Goal: Information Seeking & Learning: Learn about a topic

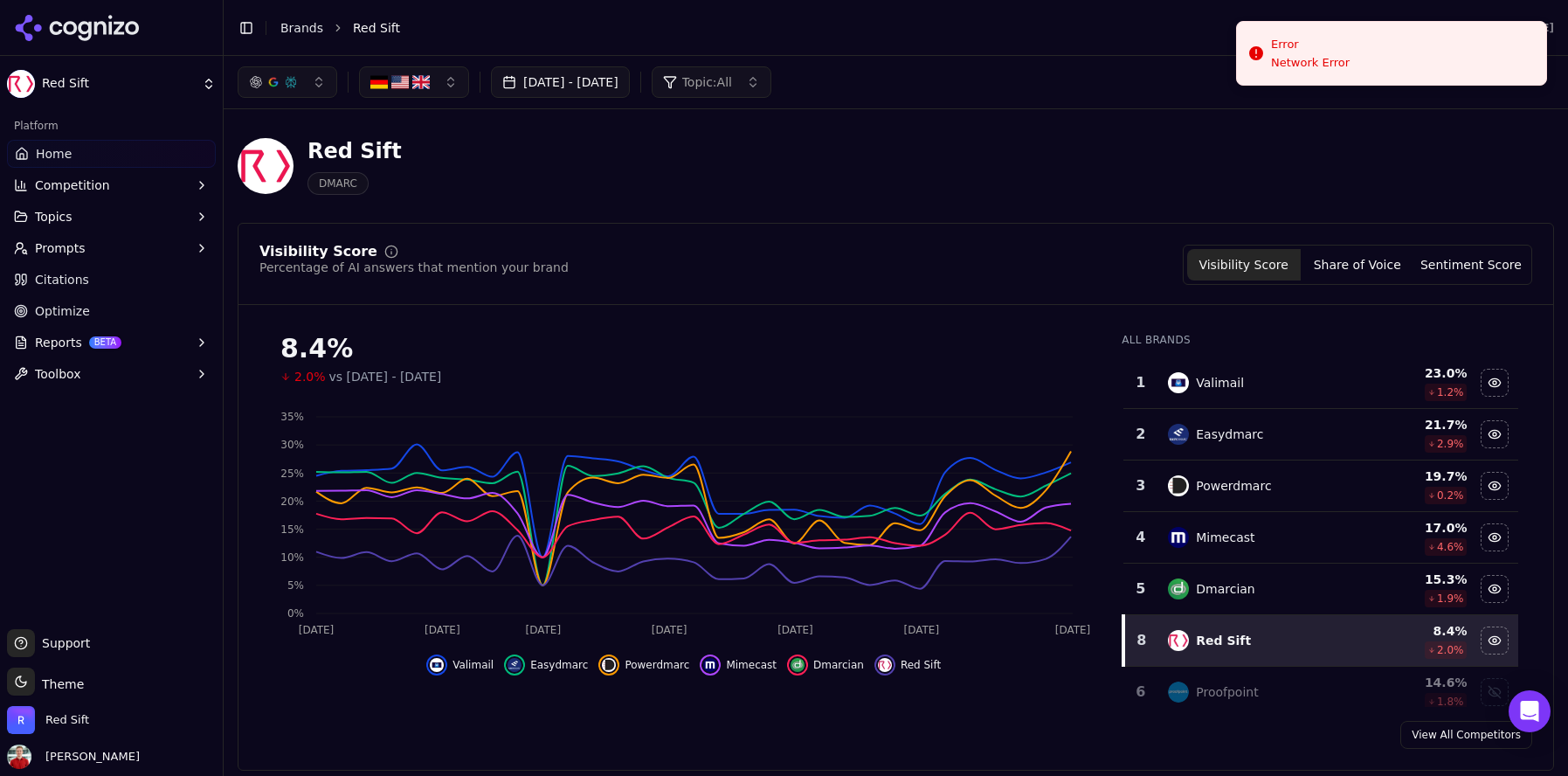
click at [630, 87] on button "[DATE] - [DATE]" at bounding box center [560, 82] width 139 height 31
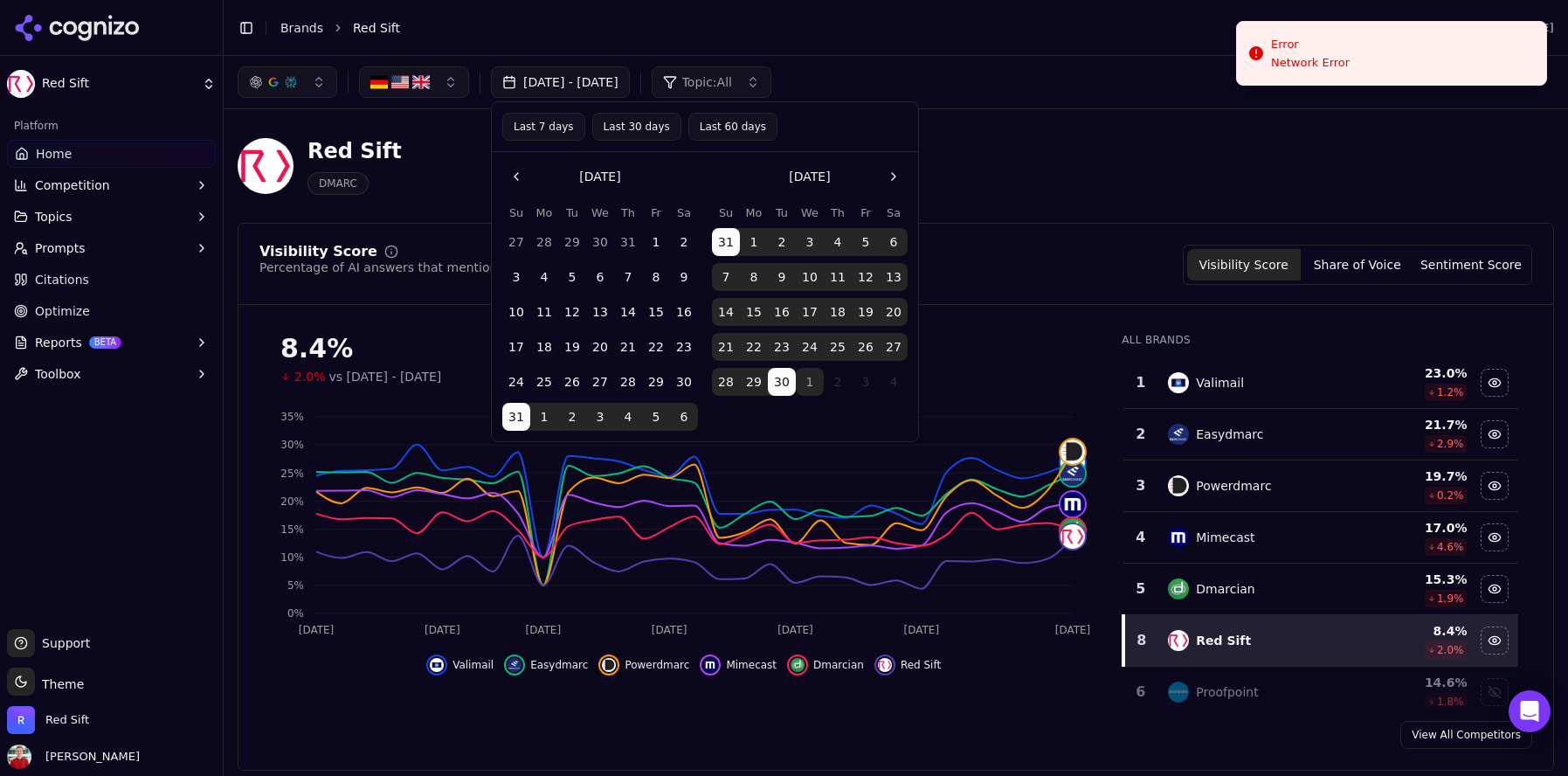
click at [629, 131] on button "Last 30 days" at bounding box center [637, 126] width 89 height 28
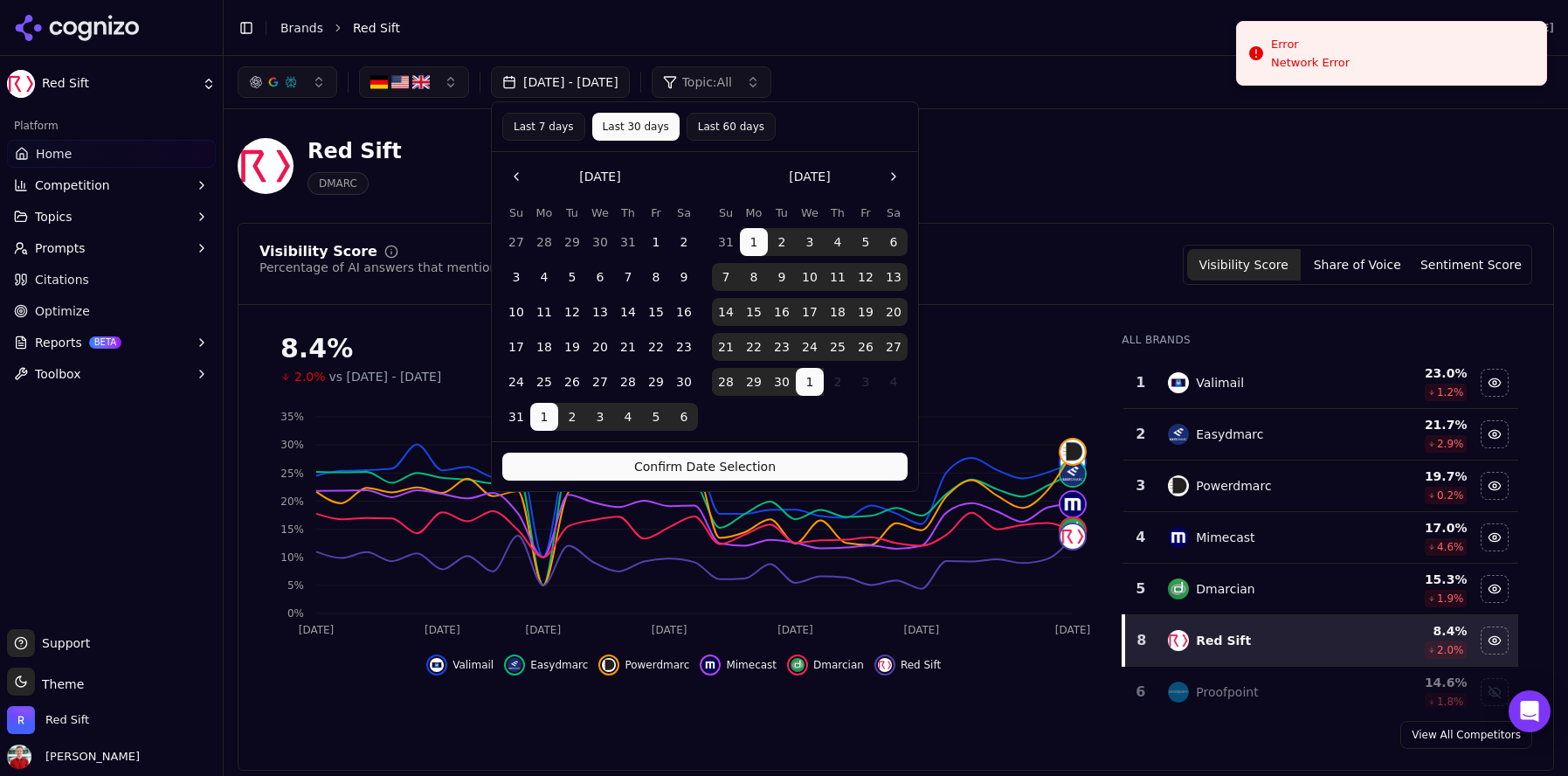
click at [652, 468] on button "Confirm Date Selection" at bounding box center [705, 466] width 405 height 28
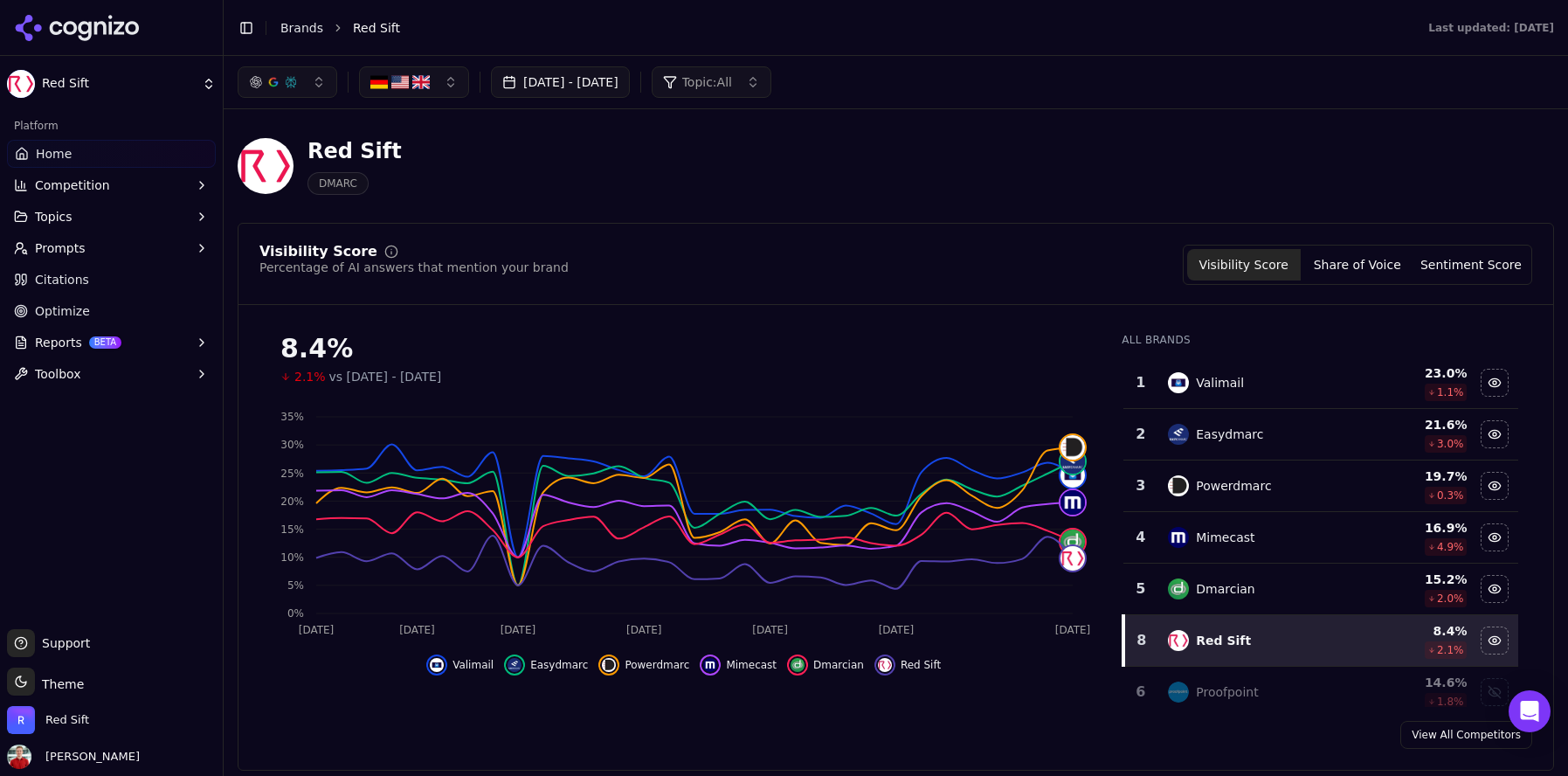
click at [539, 86] on button "[DATE] - [DATE]" at bounding box center [560, 82] width 139 height 31
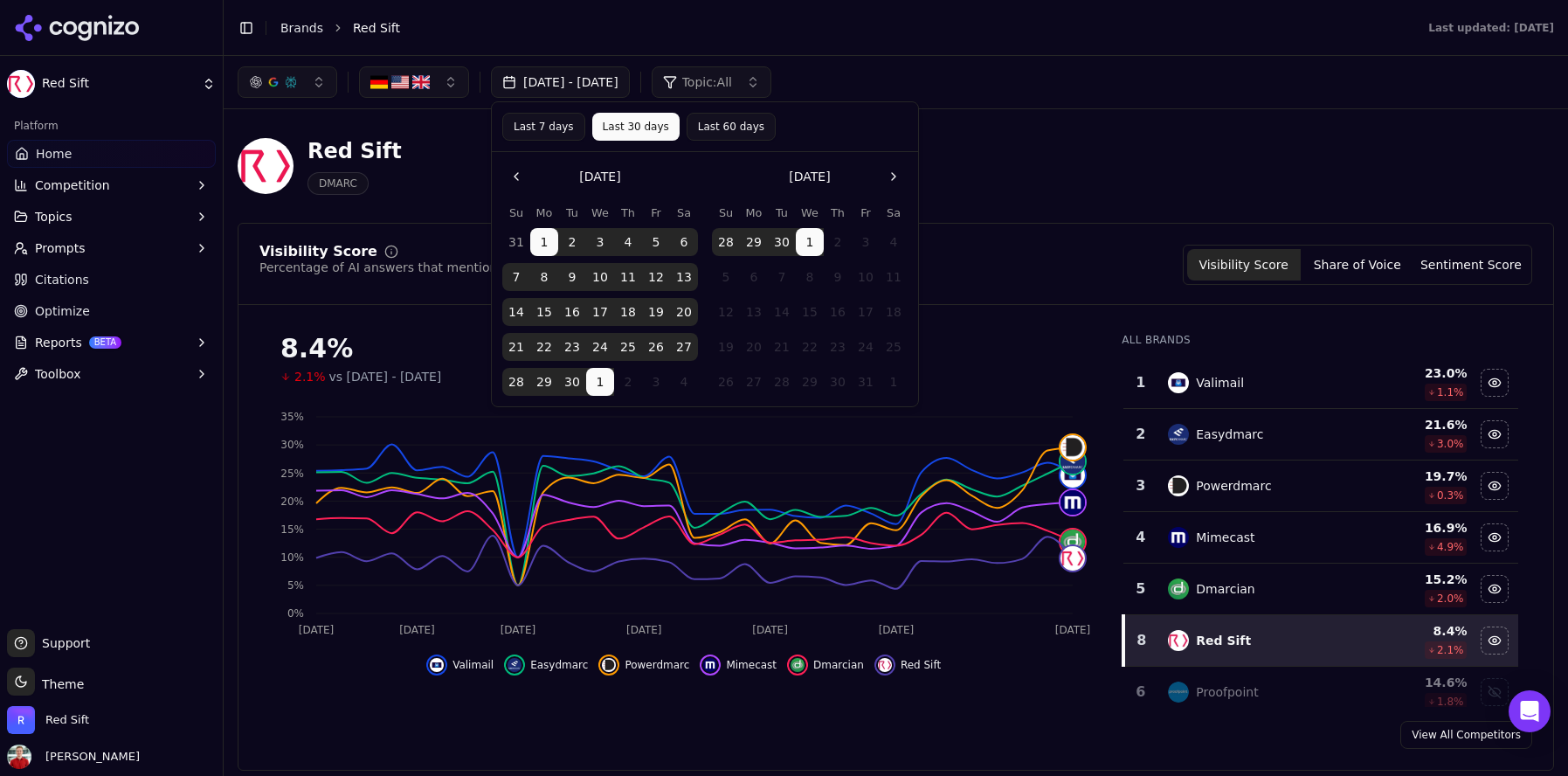
click at [539, 86] on button "[DATE] - [DATE]" at bounding box center [560, 82] width 139 height 31
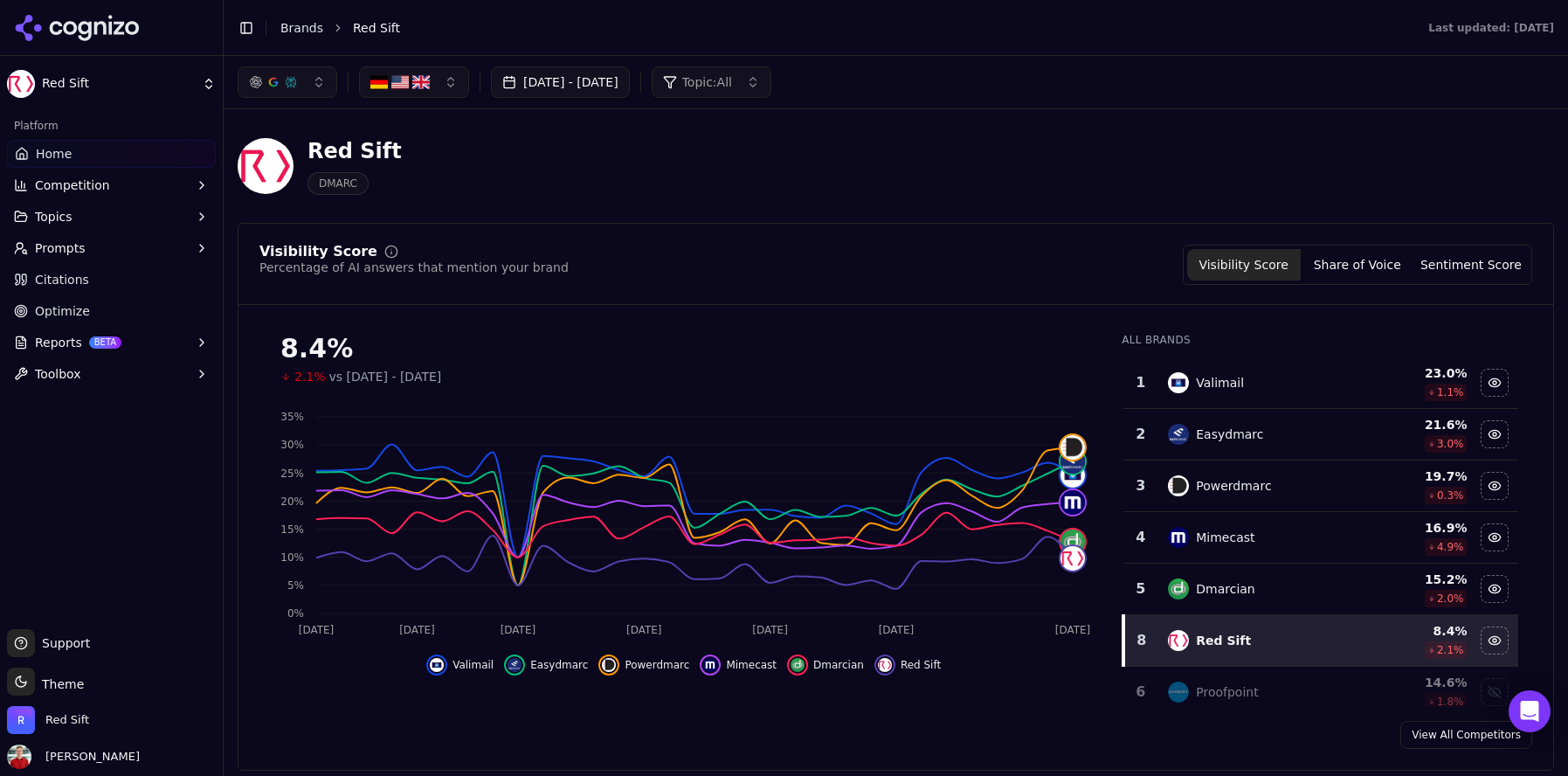
click at [55, 215] on span "Topics" at bounding box center [54, 217] width 37 height 18
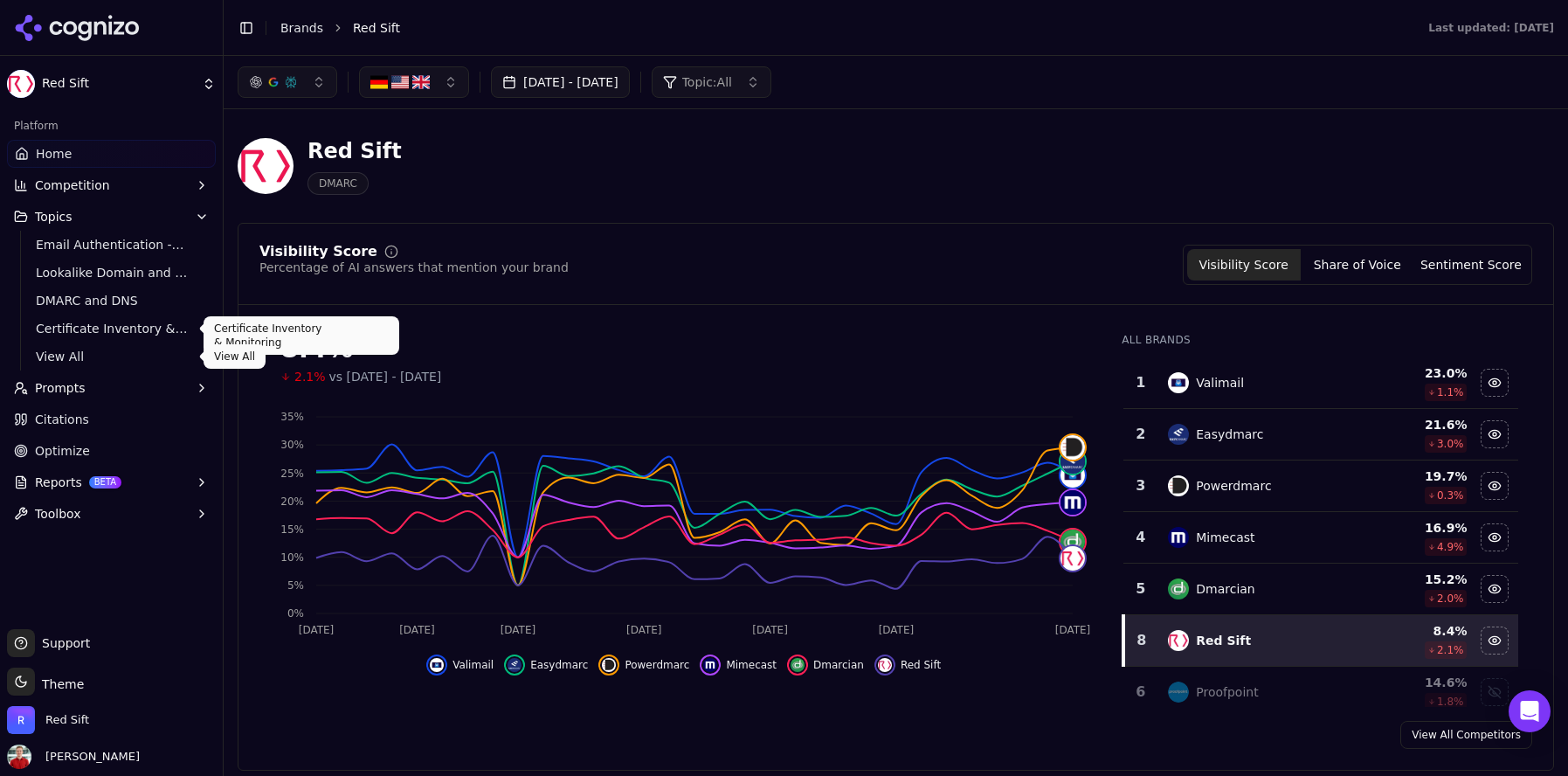
click at [61, 356] on span "View All" at bounding box center [112, 357] width 152 height 18
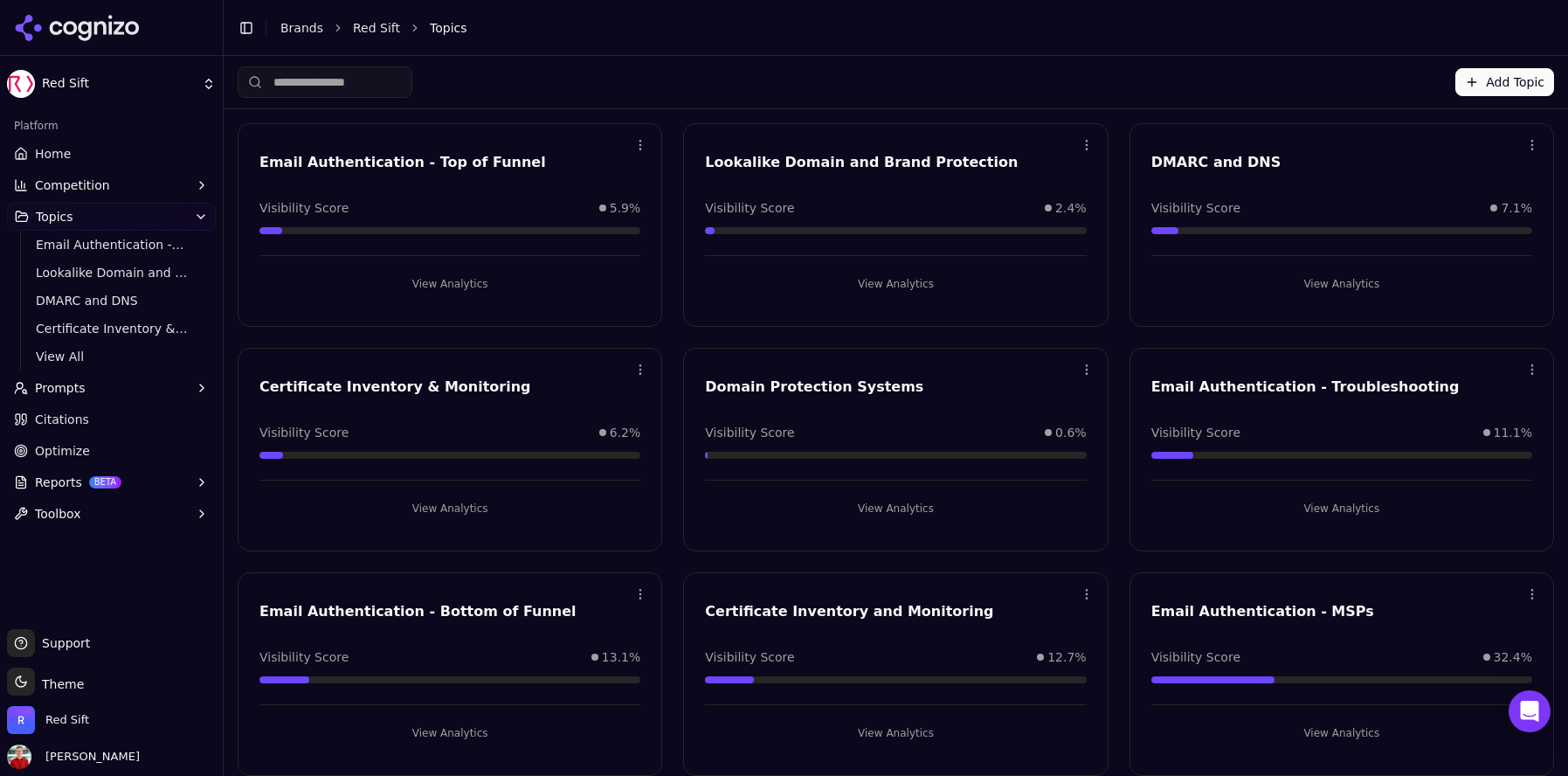
scroll to position [60, 0]
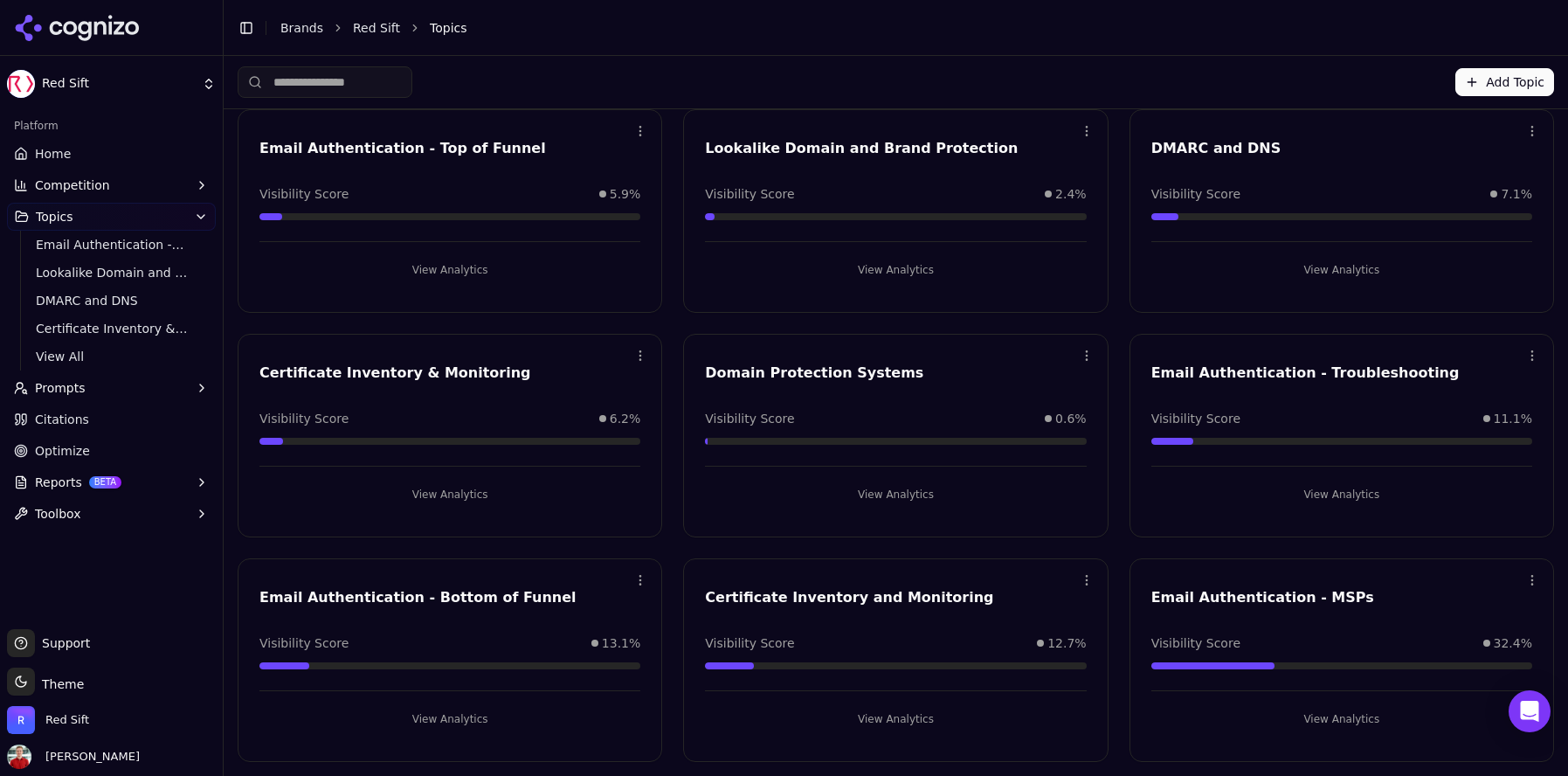
click at [457, 716] on button "View Analytics" at bounding box center [450, 719] width 381 height 28
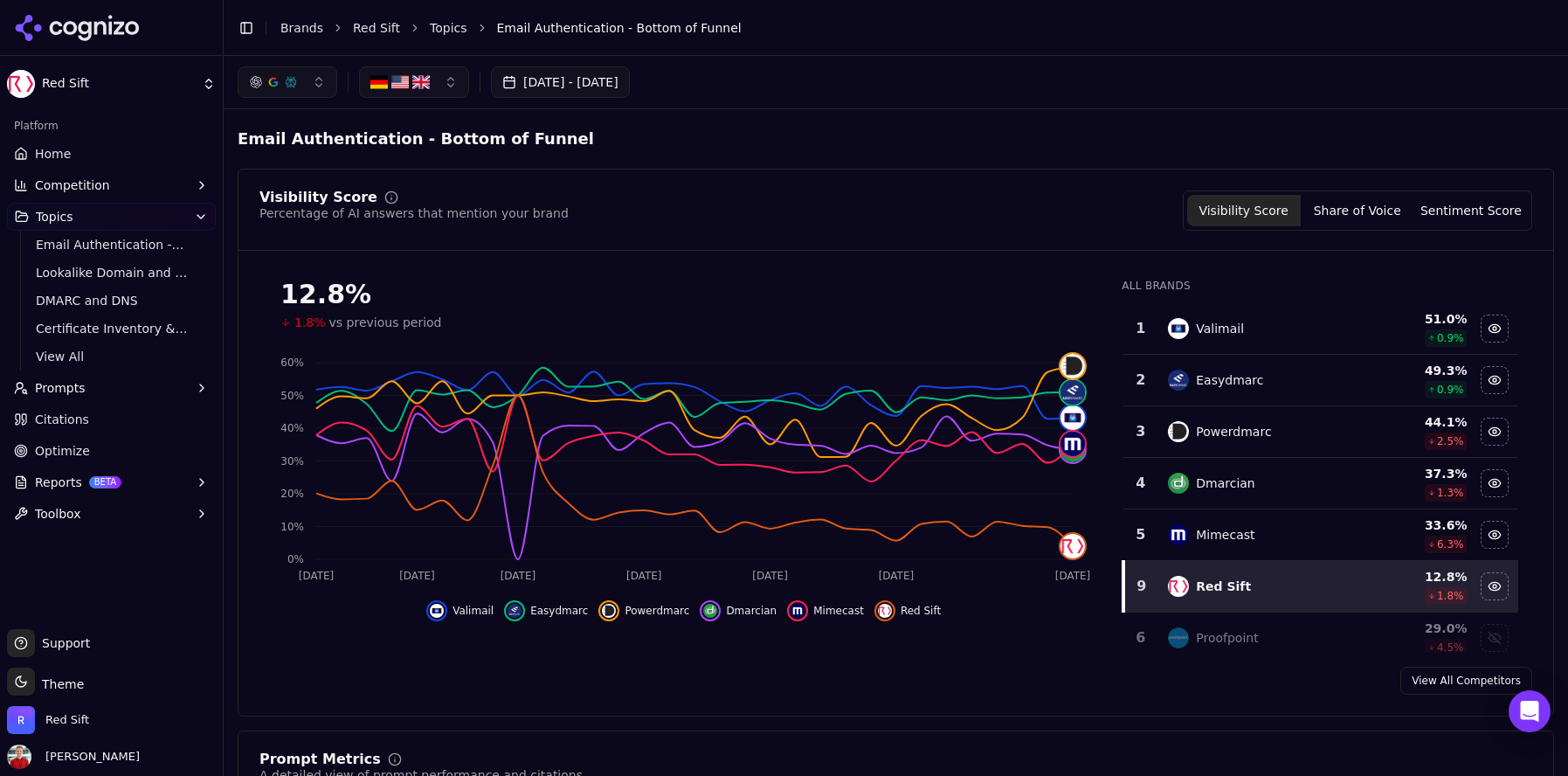
click at [454, 38] on div "Toggle Sidebar Brands Red Sift Topics Email Authentication - Bottom of Funnel" at bounding box center [878, 27] width 1309 height 24
click at [446, 34] on link "Topics" at bounding box center [449, 28] width 37 height 18
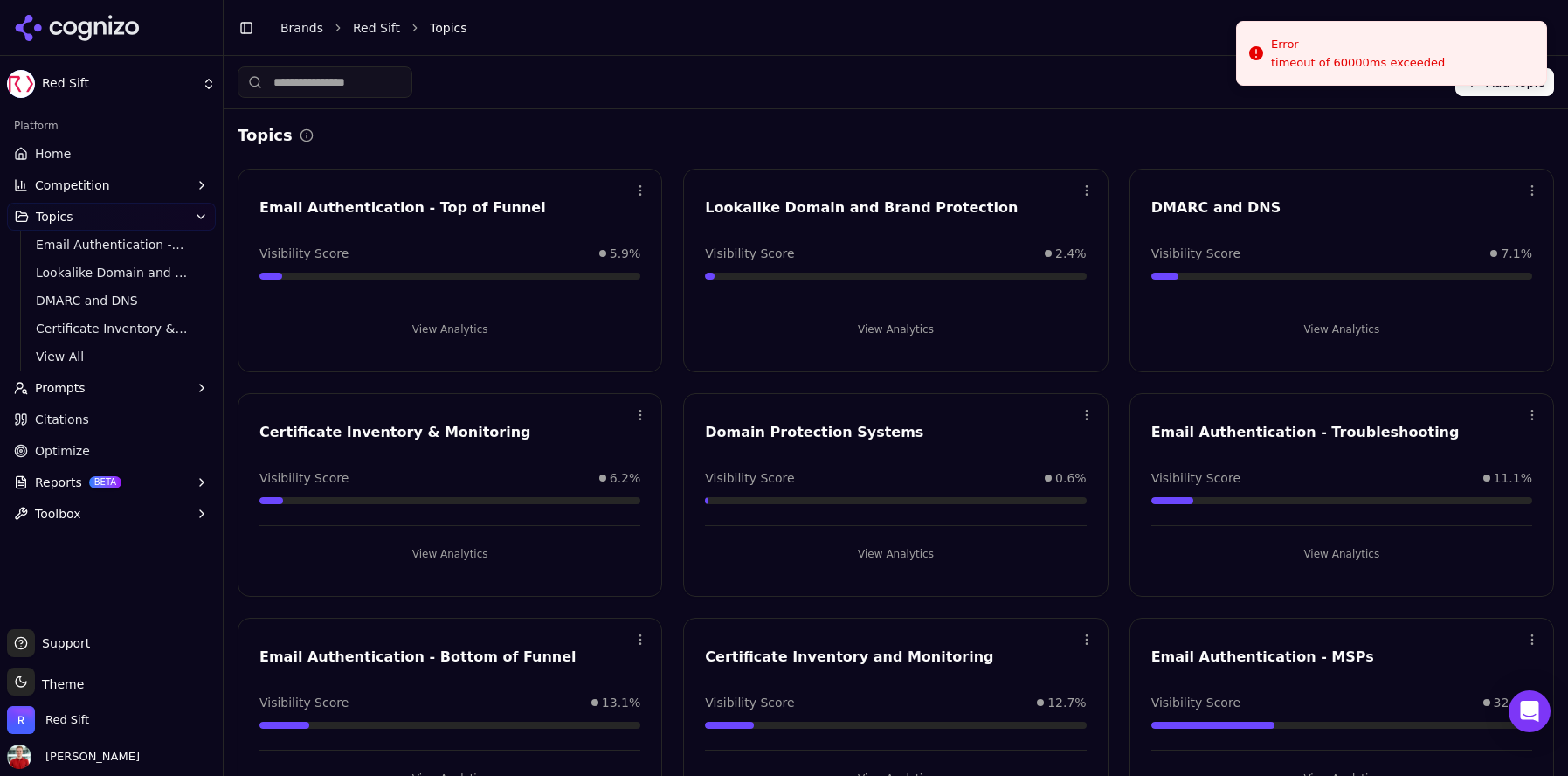
click at [1310, 555] on button "View Analytics" at bounding box center [1342, 554] width 381 height 28
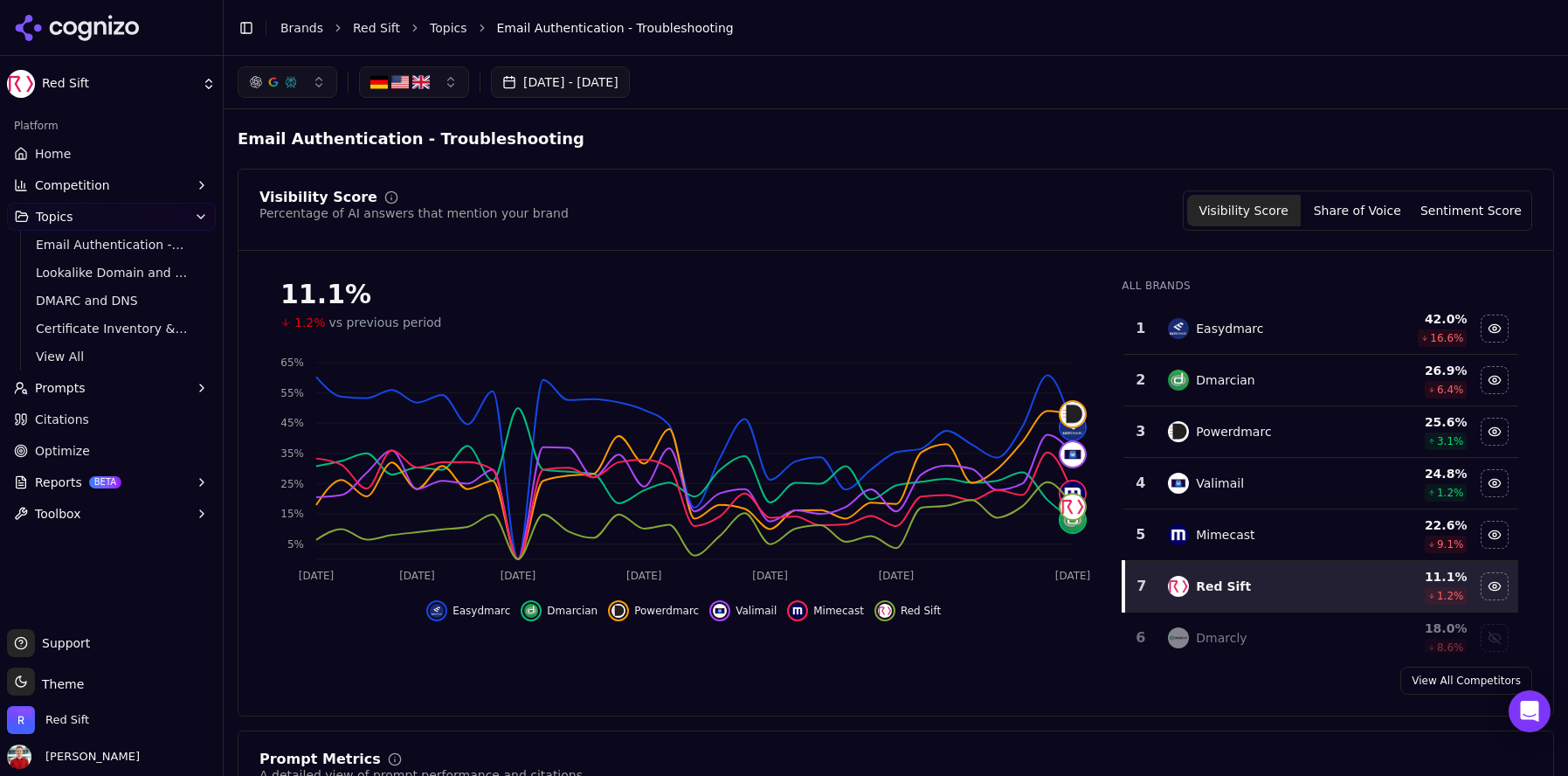
click at [50, 156] on span "Home" at bounding box center [53, 154] width 36 height 18
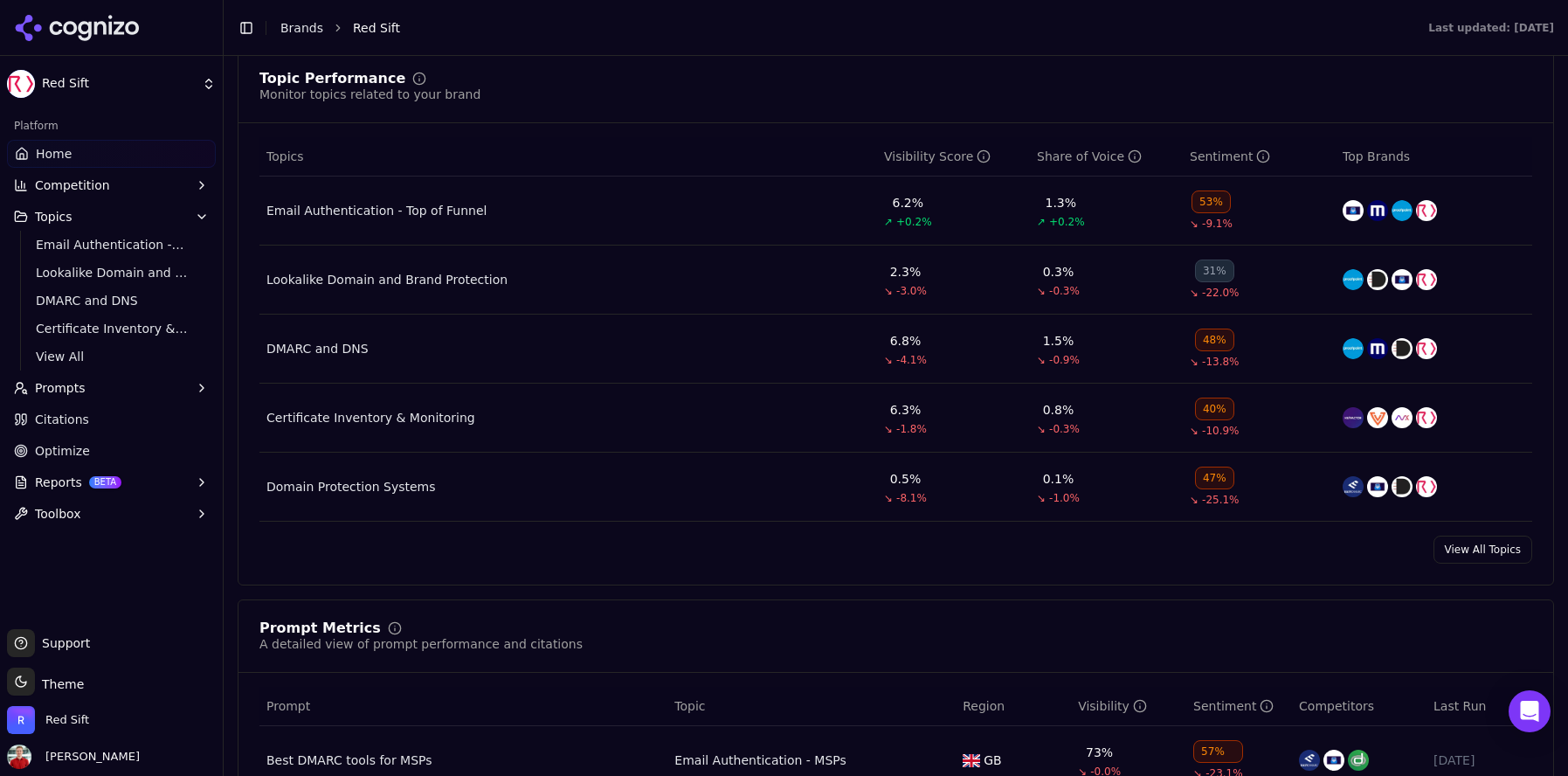
scroll to position [741, 0]
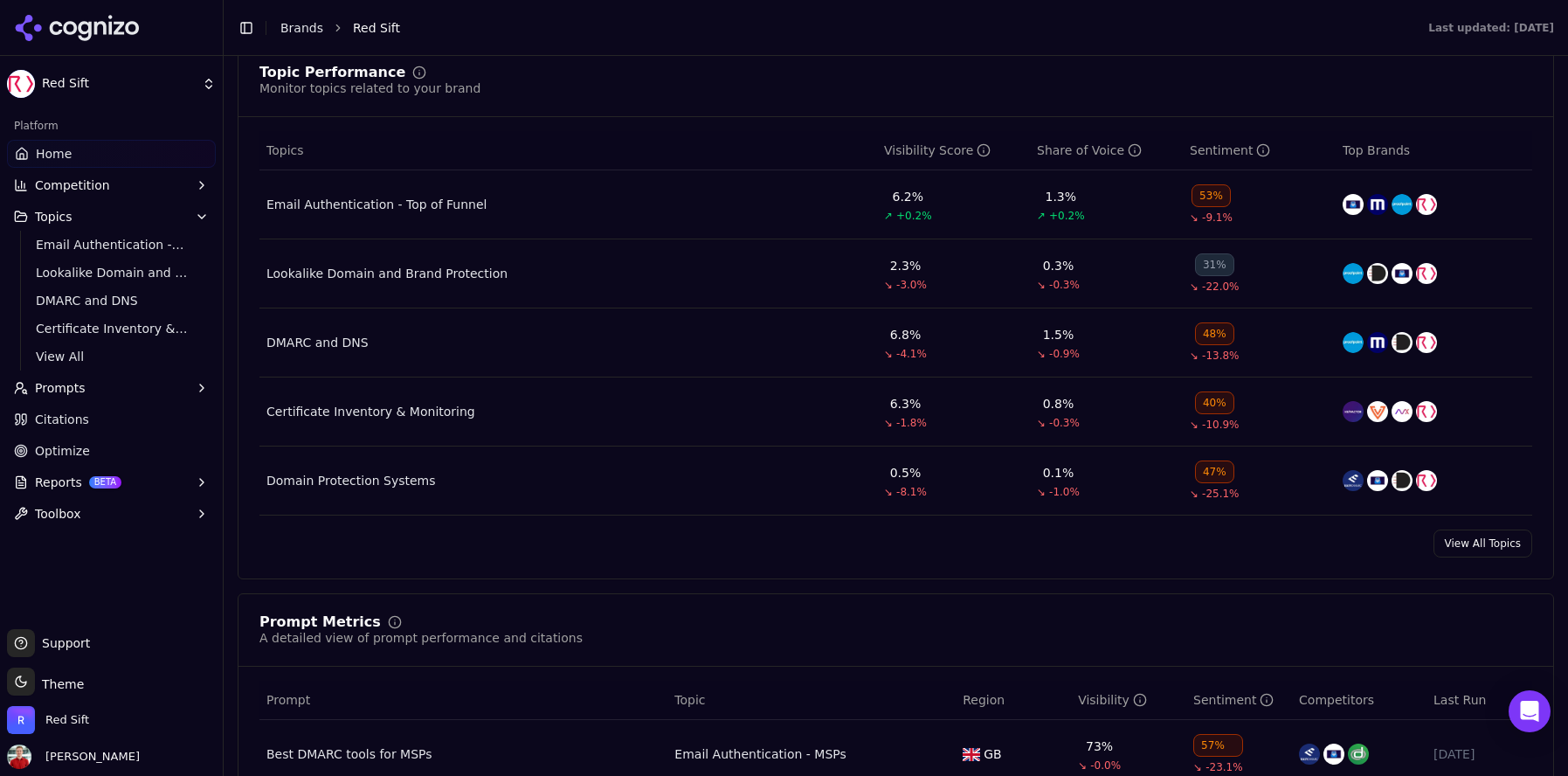
click at [1461, 546] on link "View All Topics" at bounding box center [1483, 544] width 99 height 28
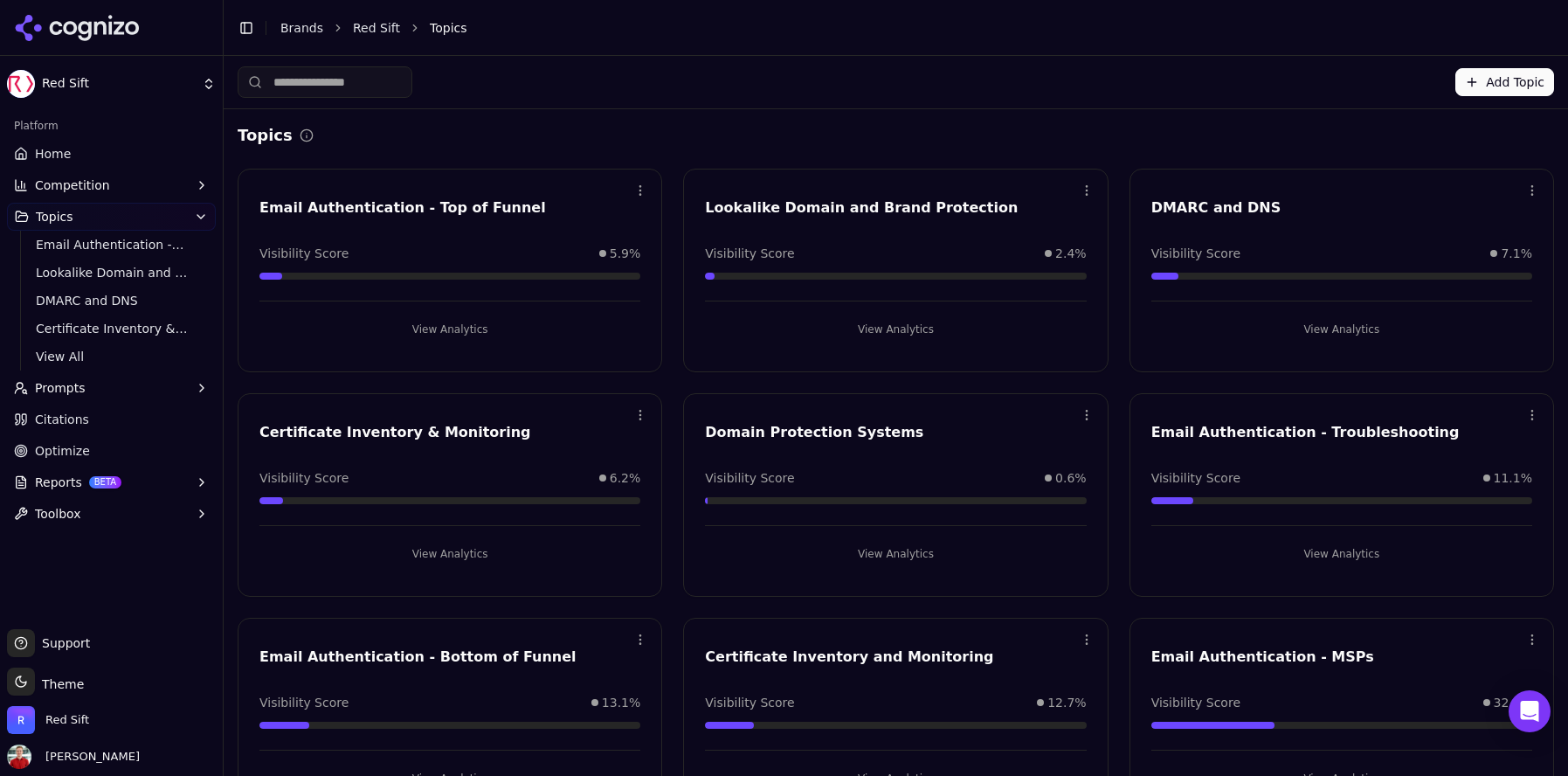
scroll to position [60, 0]
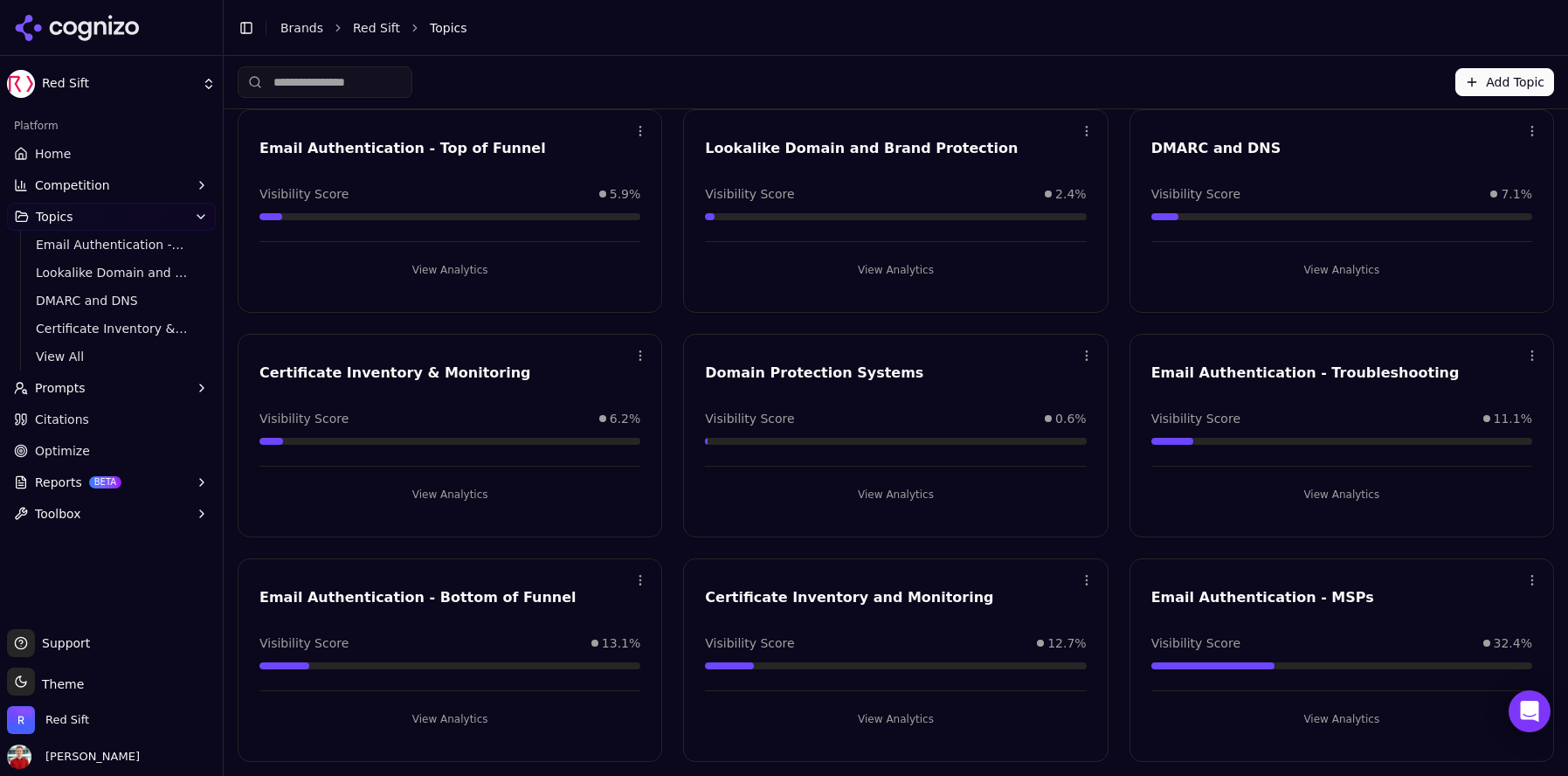
click at [903, 494] on button "View Analytics" at bounding box center [895, 495] width 381 height 28
